Goal: Communication & Community: Connect with others

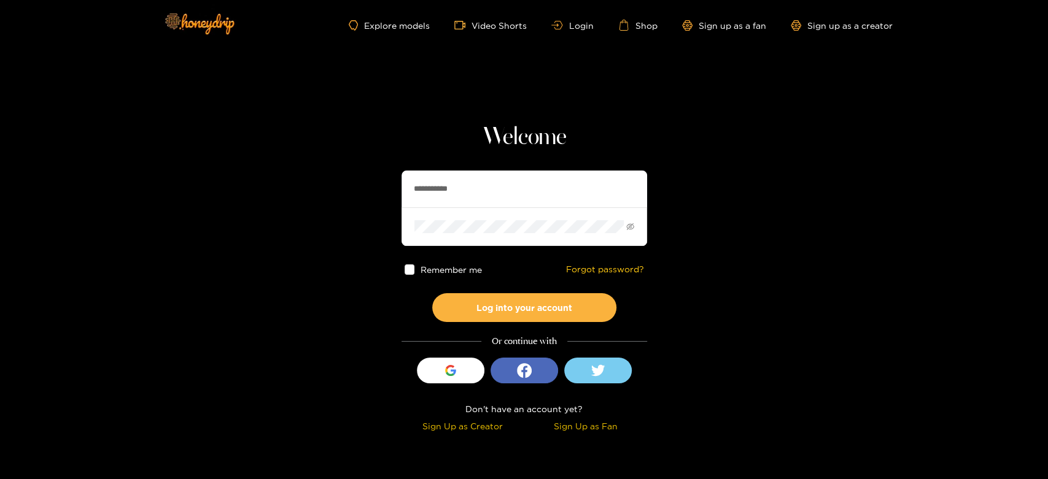
drag, startPoint x: 508, startPoint y: 193, endPoint x: 414, endPoint y: 180, distance: 94.8
click at [416, 182] on input "**********" at bounding box center [524, 189] width 246 height 37
type input "*"
paste input "********"
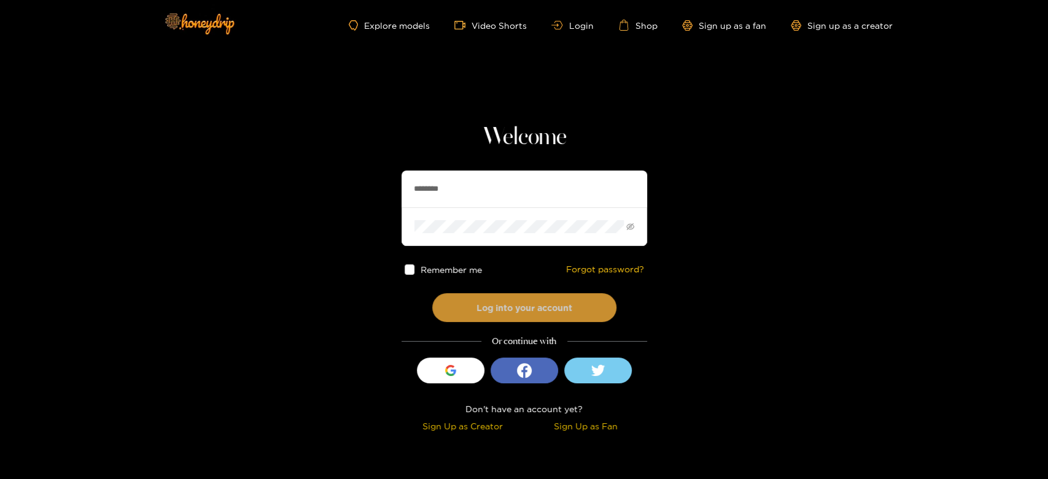
type input "********"
click at [495, 307] on button "Log into your account" at bounding box center [524, 307] width 184 height 29
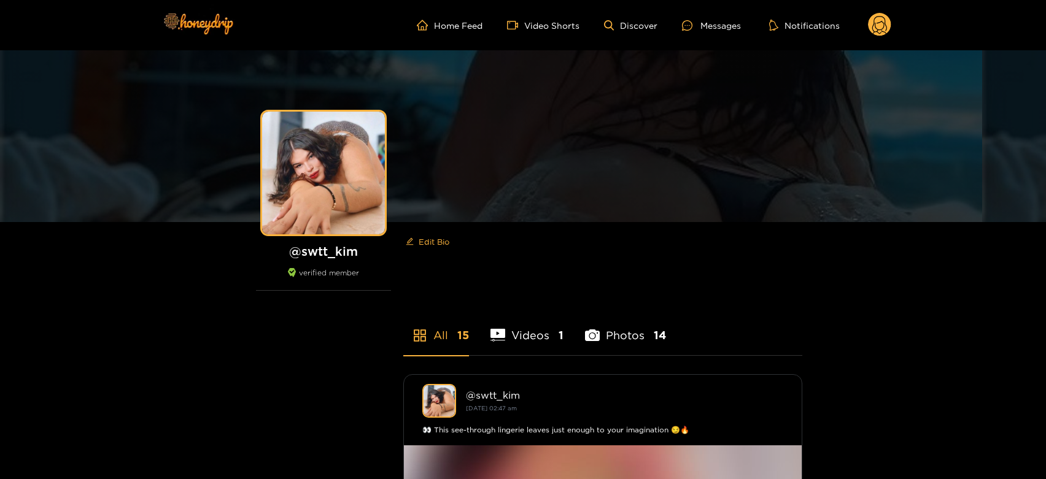
click at [705, 17] on ul "Home Feed Video Shorts Discover Messages Notifications" at bounding box center [654, 25] width 475 height 25
click at [705, 23] on div "Messages" at bounding box center [711, 25] width 59 height 14
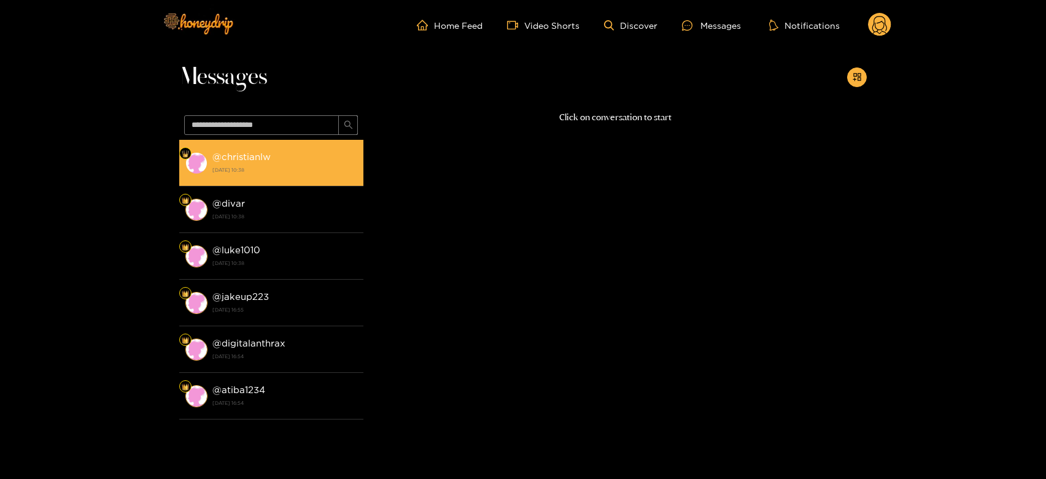
click at [274, 165] on strong "[DATE] 10:38" at bounding box center [284, 170] width 145 height 11
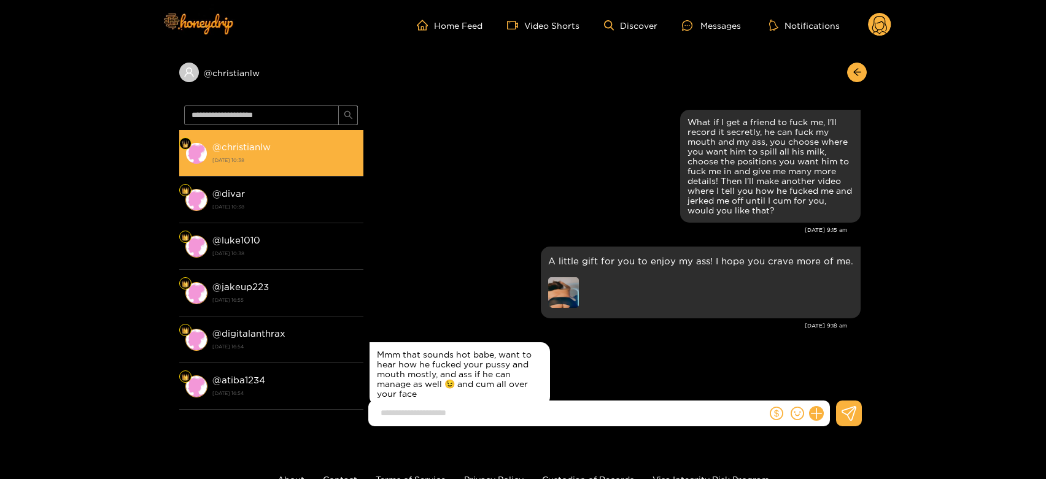
scroll to position [2319, 0]
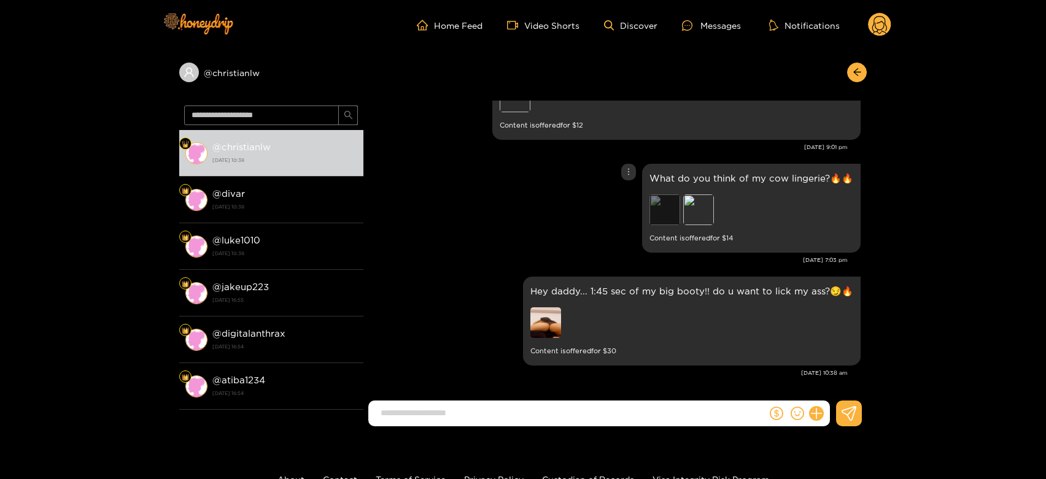
click at [669, 211] on div "Preview" at bounding box center [664, 210] width 31 height 31
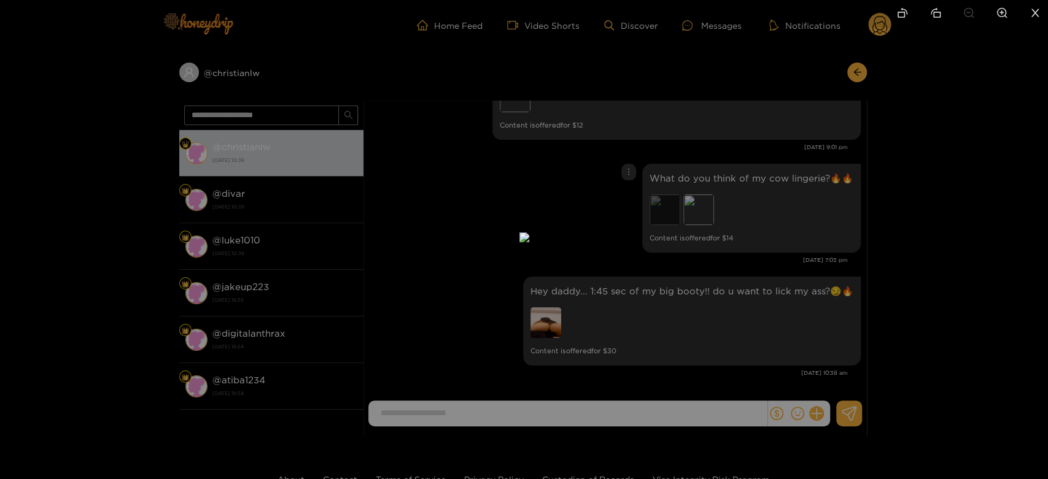
click at [669, 211] on div at bounding box center [524, 239] width 1048 height 479
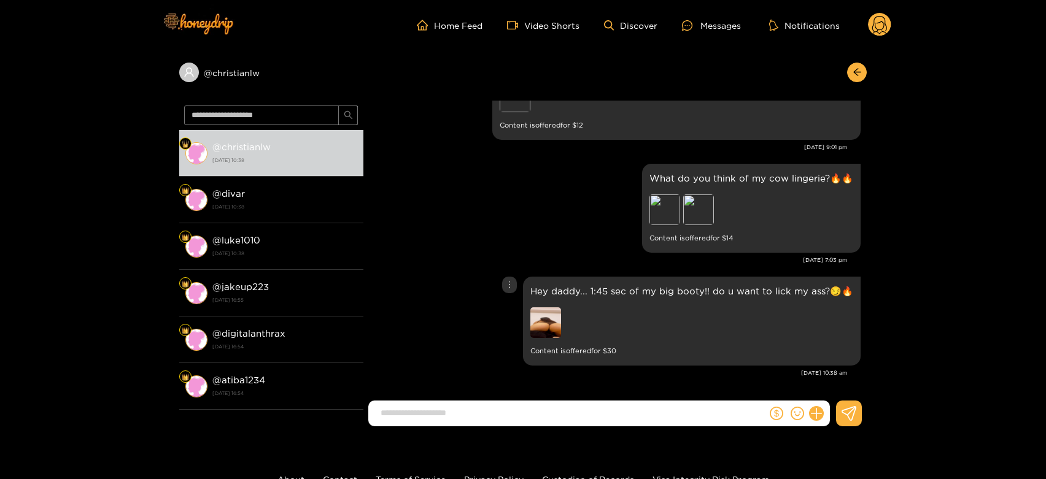
click at [545, 325] on img at bounding box center [545, 323] width 31 height 31
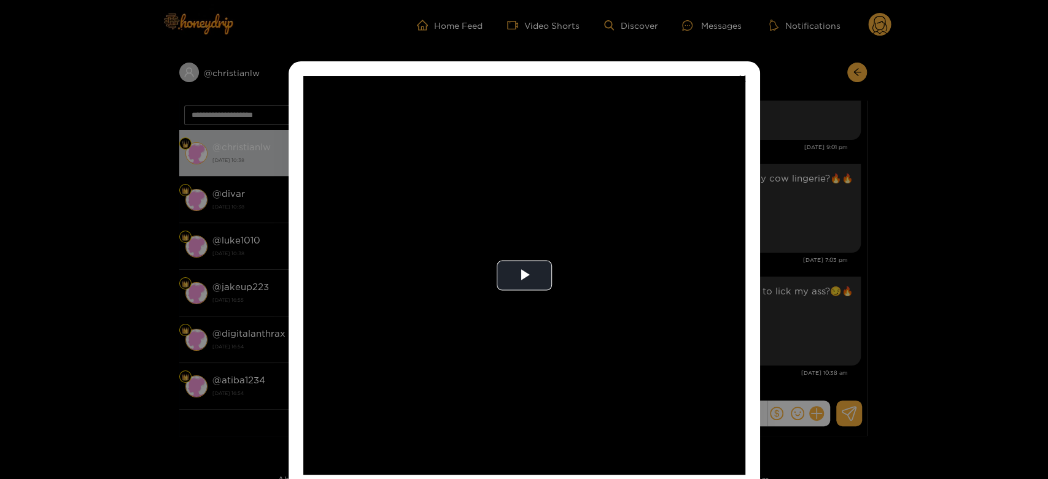
click at [545, 325] on video "Video Player" at bounding box center [524, 275] width 442 height 399
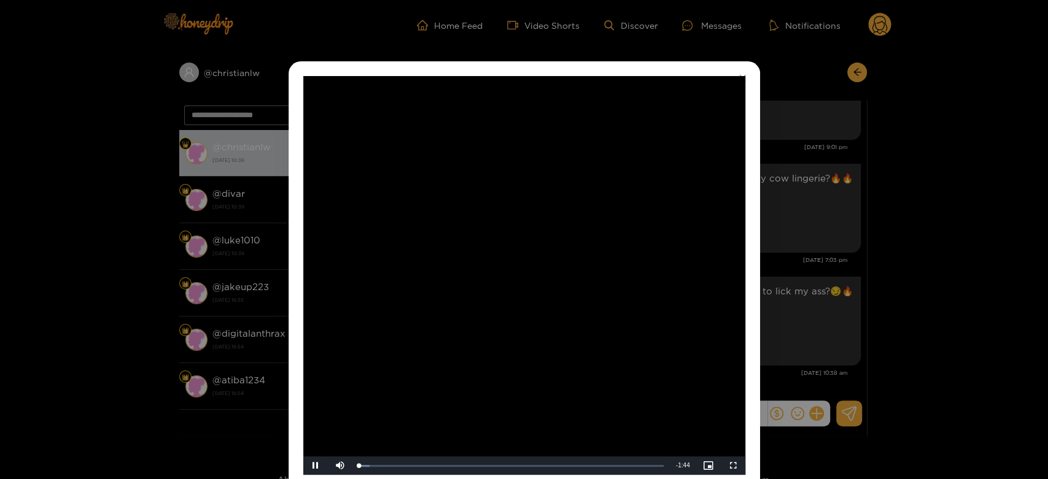
click at [545, 325] on video "Video Player" at bounding box center [524, 275] width 442 height 399
click at [845, 325] on div "**********" at bounding box center [524, 239] width 1048 height 479
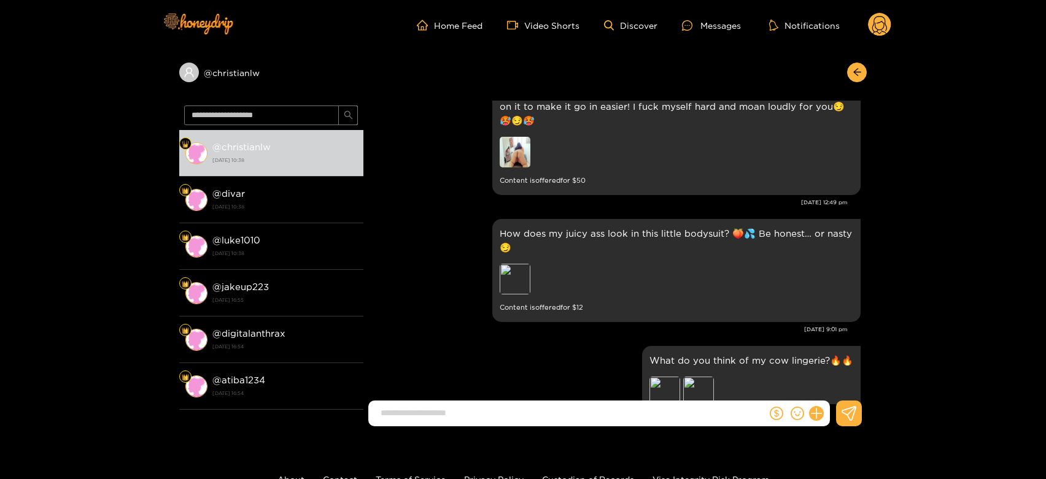
scroll to position [2136, 0]
click at [515, 153] on img at bounding box center [515, 152] width 31 height 31
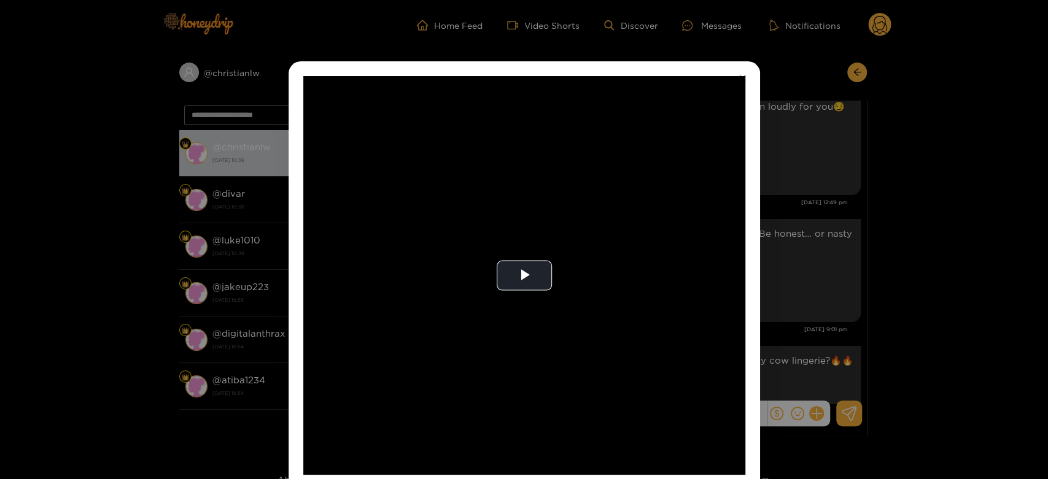
click at [515, 153] on video "Video Player" at bounding box center [524, 275] width 442 height 399
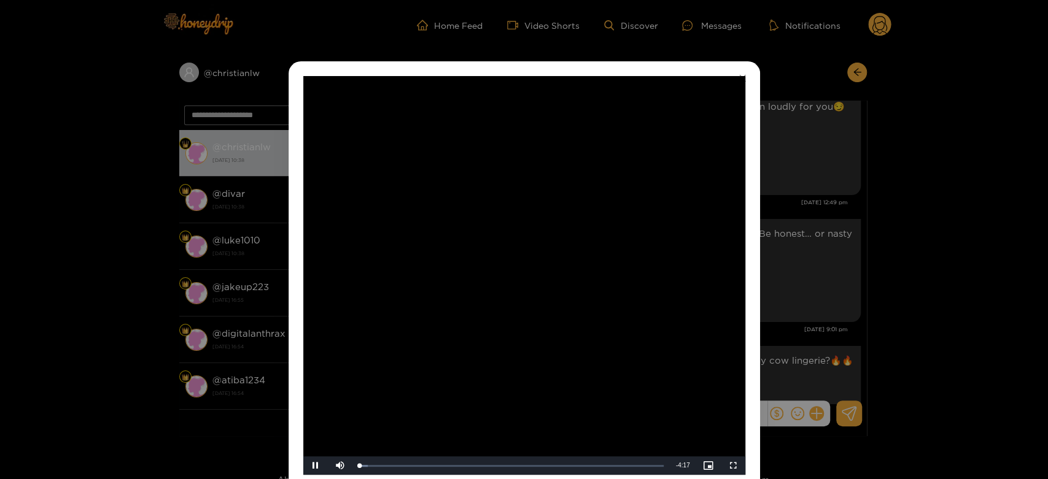
click at [515, 153] on video "Video Player" at bounding box center [524, 275] width 442 height 399
click at [837, 246] on div "**********" at bounding box center [524, 239] width 1048 height 479
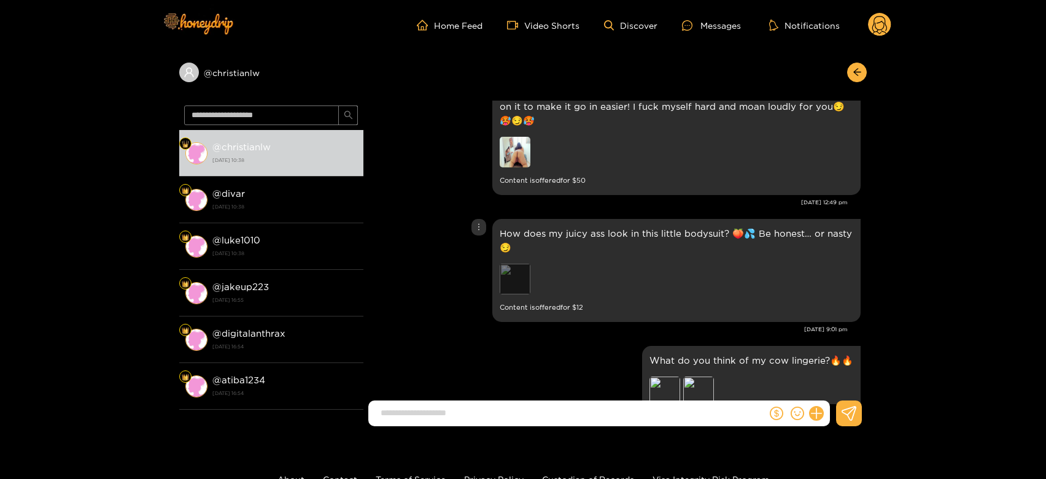
click at [510, 272] on div "Preview" at bounding box center [515, 279] width 31 height 31
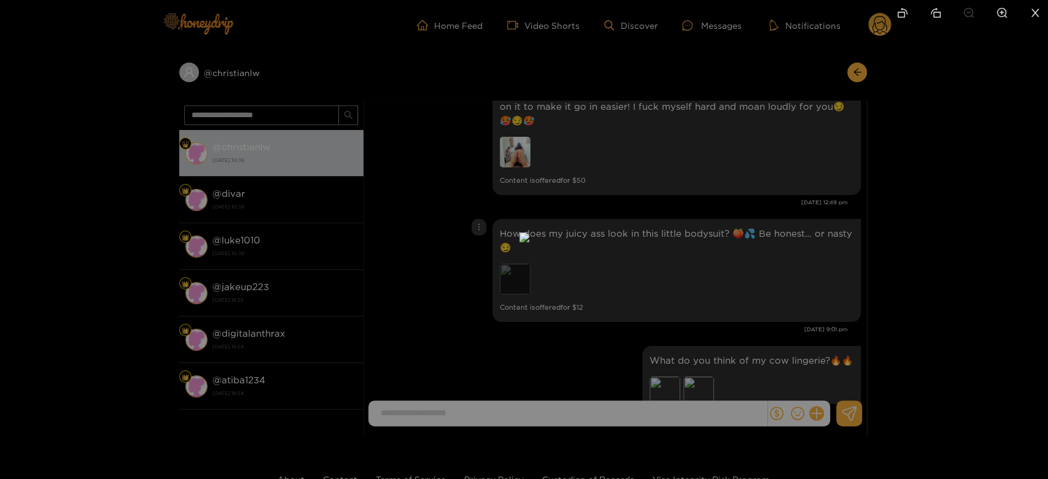
click at [519, 242] on img at bounding box center [524, 238] width 10 height 10
click at [748, 262] on div at bounding box center [524, 239] width 1048 height 479
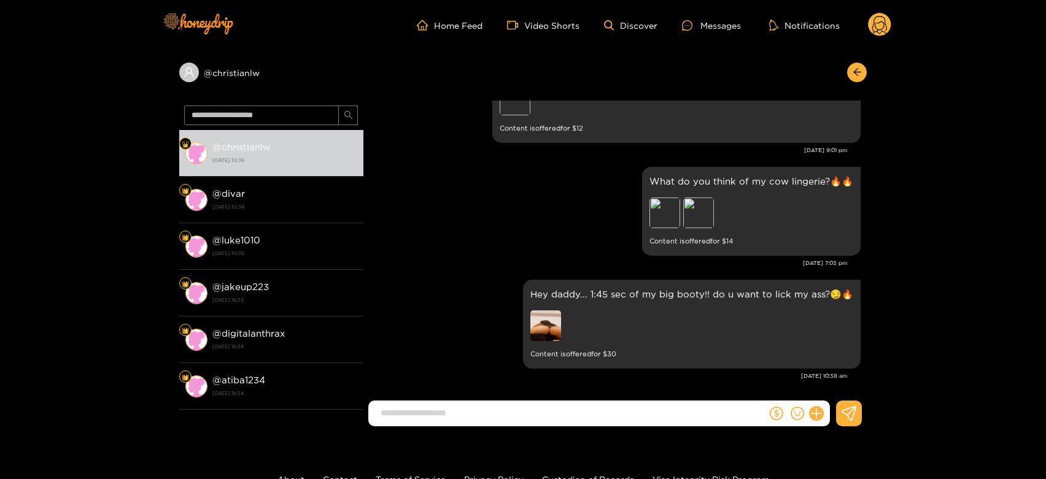
scroll to position [2319, 0]
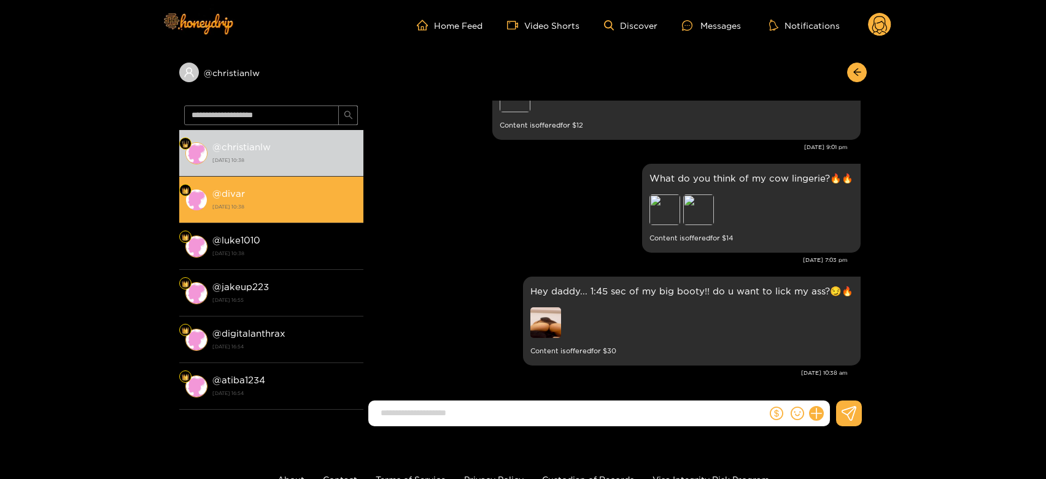
click at [252, 215] on li "@ divar [DATE] 10:38" at bounding box center [271, 200] width 184 height 47
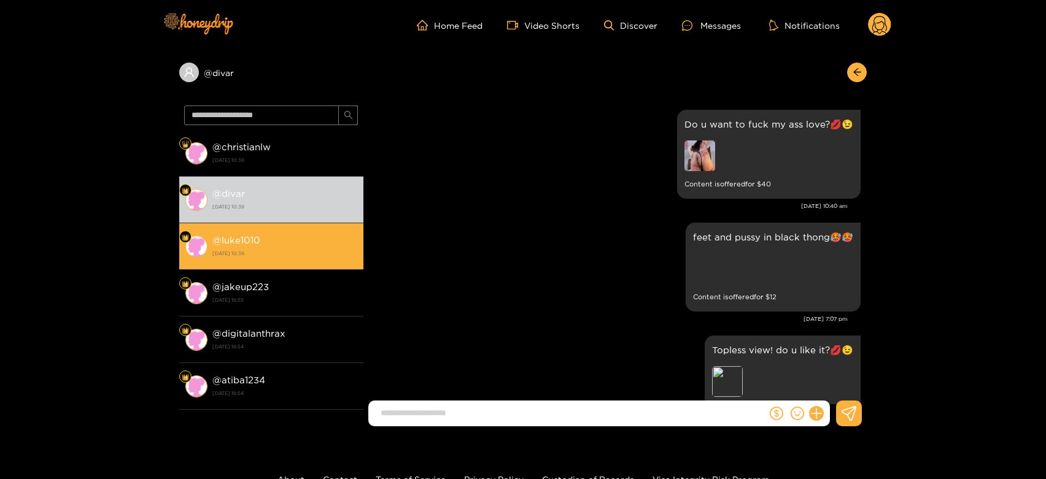
scroll to position [2583, 0]
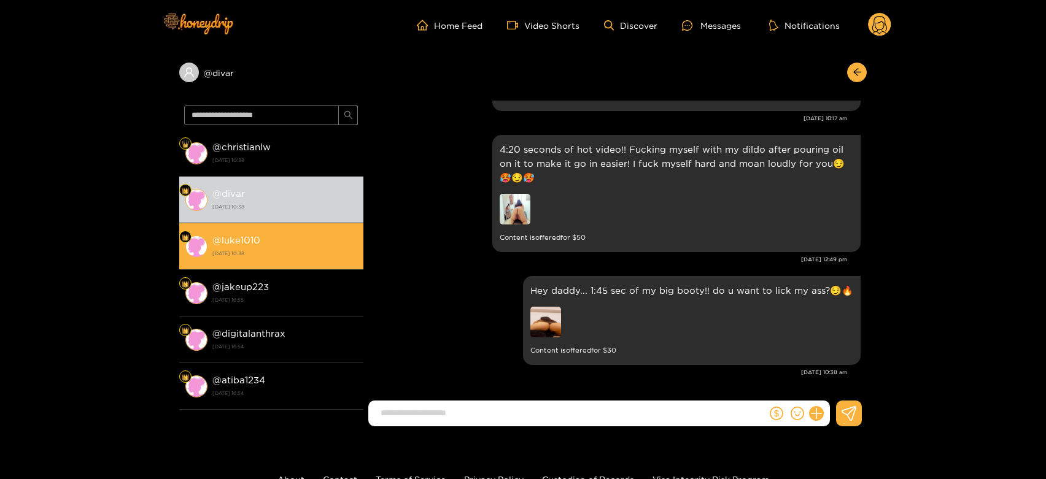
click at [308, 249] on strong "[DATE] 10:38" at bounding box center [284, 253] width 145 height 11
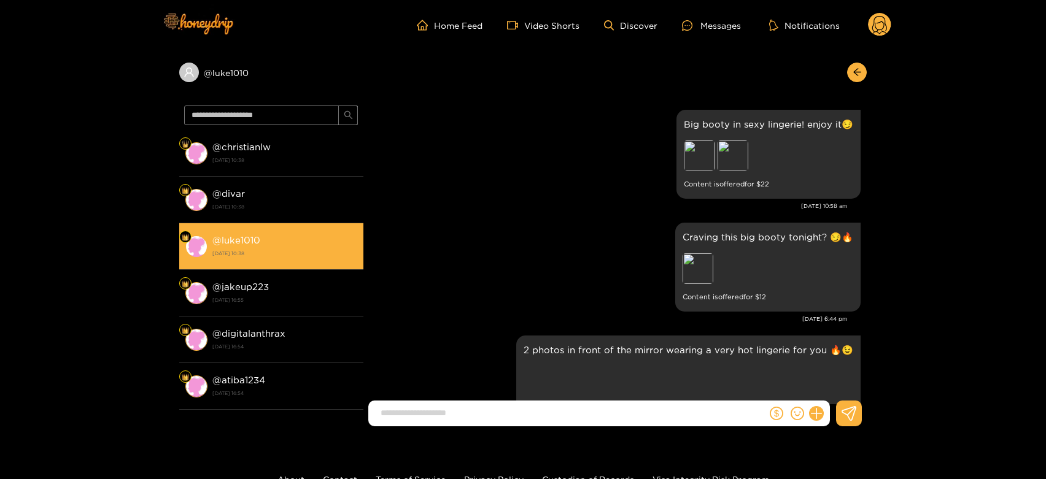
scroll to position [2583, 0]
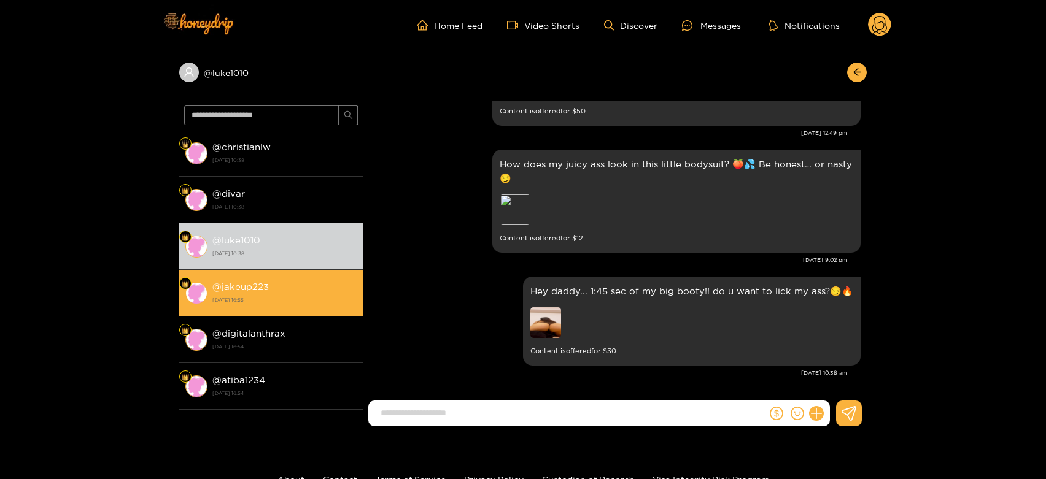
click at [301, 274] on li "@ jakeup223 [DATE] 16:55" at bounding box center [271, 293] width 184 height 47
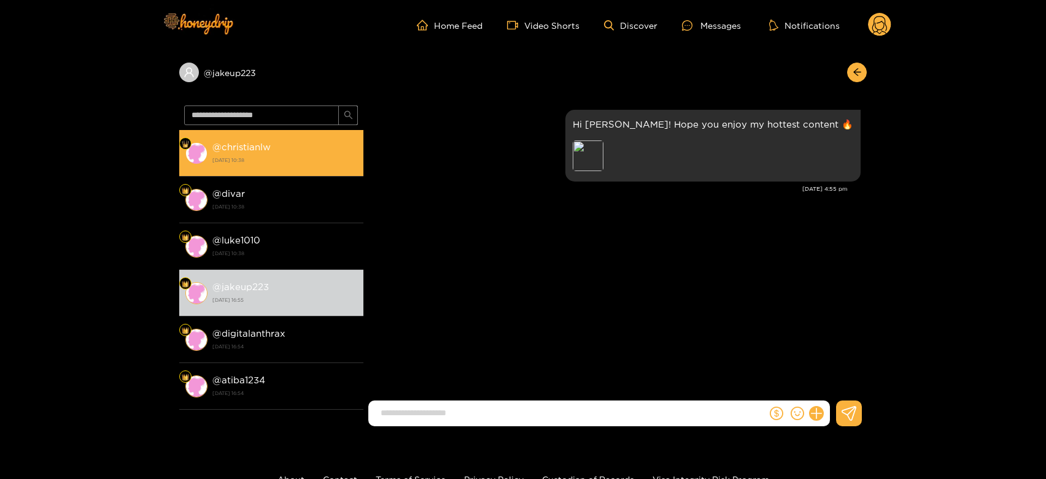
click at [305, 156] on strong "[DATE] 10:38" at bounding box center [284, 160] width 145 height 11
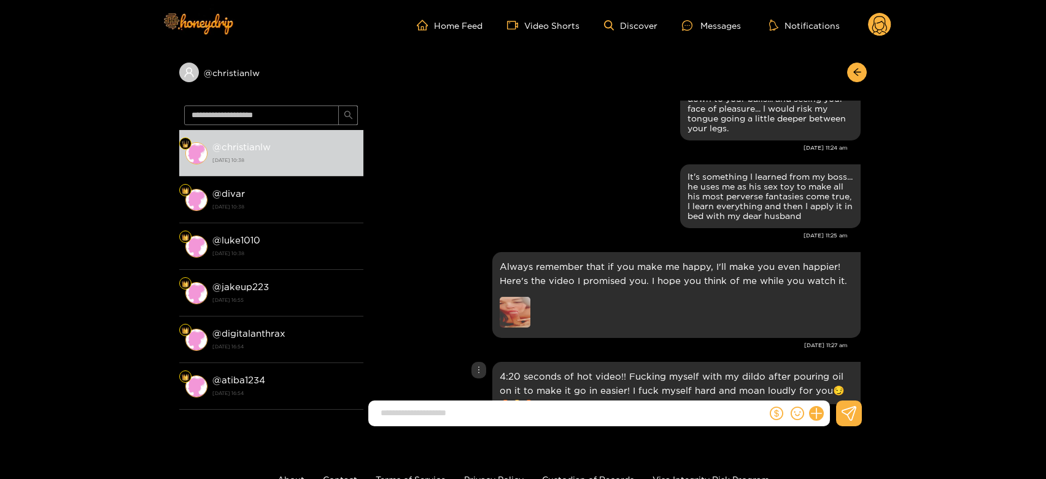
scroll to position [1810, 0]
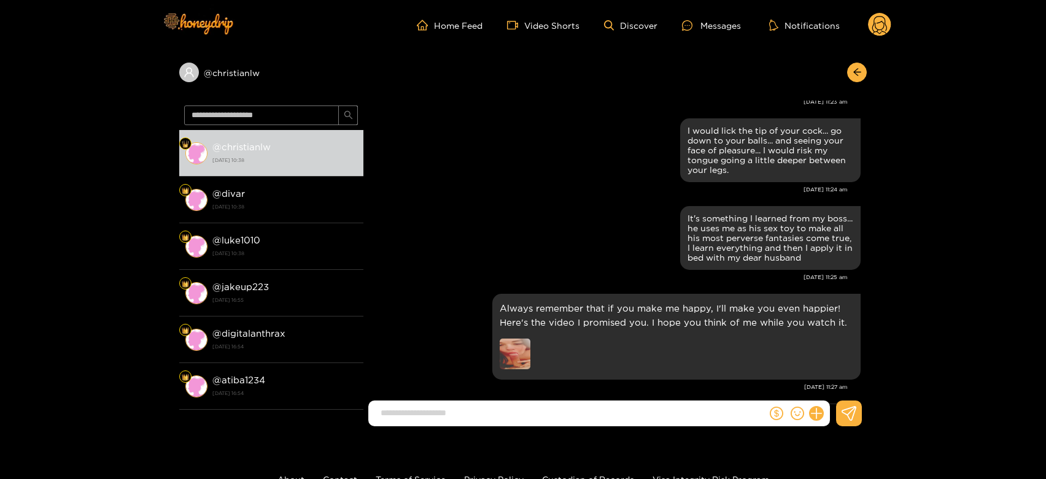
click at [877, 17] on circle at bounding box center [879, 24] width 23 height 23
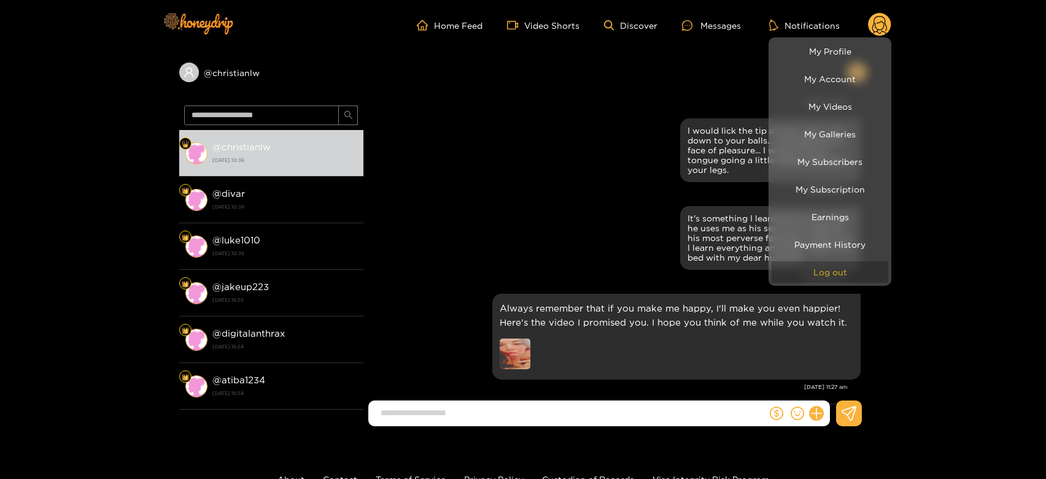
click at [812, 277] on button "Log out" at bounding box center [830, 272] width 117 height 21
